Goal: Information Seeking & Learning: Learn about a topic

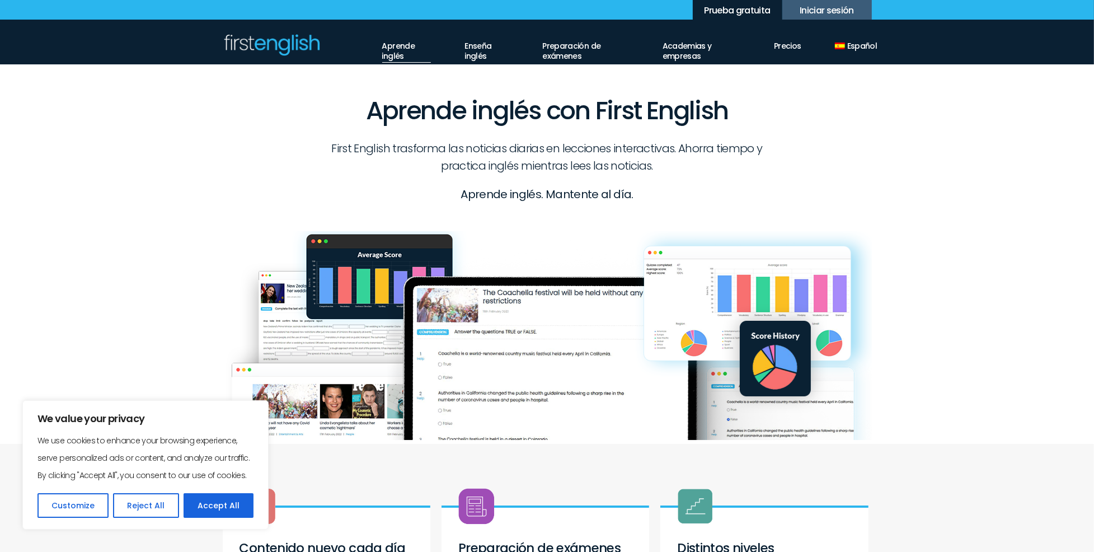
click at [394, 54] on link "Aprende inglés" at bounding box center [406, 48] width 49 height 29
click at [223, 516] on button "Accept All" at bounding box center [218, 505] width 70 height 25
